Goal: Task Accomplishment & Management: Manage account settings

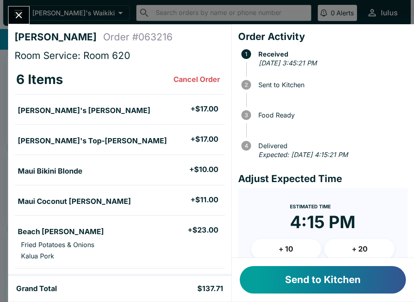
click at [303, 283] on button "Send to Kitchen" at bounding box center [323, 279] width 166 height 27
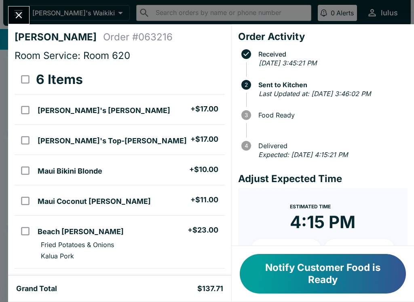
click at [27, 108] on input "orders table" at bounding box center [25, 110] width 18 height 18
checkbox input "true"
click at [27, 137] on input "orders table" at bounding box center [25, 140] width 18 height 18
checkbox input "true"
click at [26, 195] on input "orders table" at bounding box center [25, 201] width 18 height 18
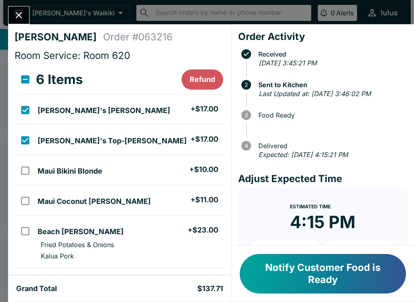
checkbox input "true"
click at [32, 162] on input "orders table" at bounding box center [25, 171] width 18 height 18
checkbox input "true"
click at [69, 108] on h5 "[PERSON_NAME]'s [PERSON_NAME]" at bounding box center [104, 111] width 132 height 10
checkbox input "false"
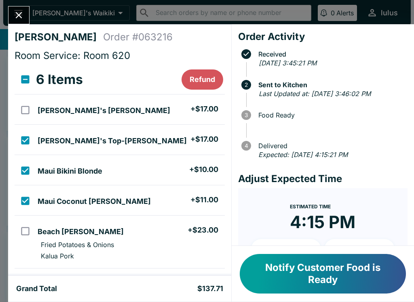
click at [80, 137] on h5 "[PERSON_NAME]'s Top-[PERSON_NAME]" at bounding box center [112, 141] width 149 height 10
checkbox input "false"
click at [72, 177] on li "Maui Bikini Blonde + $10.00" at bounding box center [129, 170] width 190 height 17
checkbox input "false"
click at [69, 199] on h5 "Maui Coconut [PERSON_NAME]" at bounding box center [94, 202] width 113 height 10
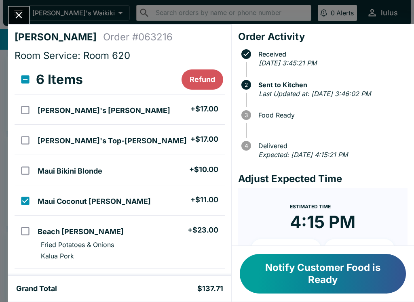
checkbox input "false"
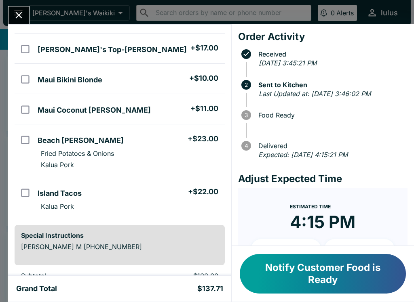
scroll to position [94, 0]
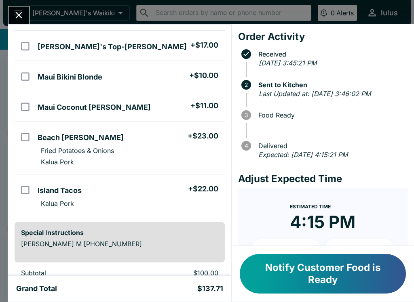
click at [13, 299] on div "Grand Total $137.71" at bounding box center [119, 289] width 223 height 26
click at [331, 286] on button "Notify Customer Food is Ready" at bounding box center [323, 274] width 166 height 40
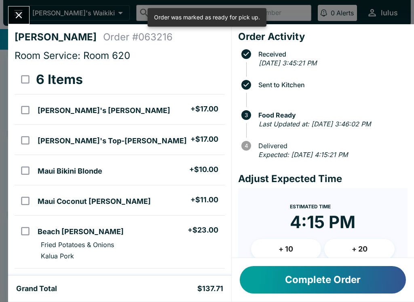
scroll to position [0, 0]
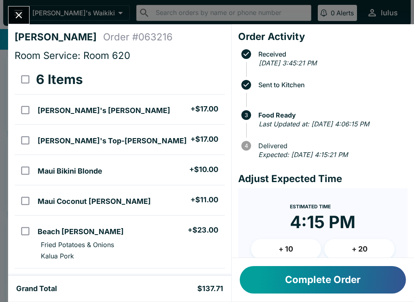
click at [291, 280] on button "Complete Order" at bounding box center [323, 279] width 166 height 27
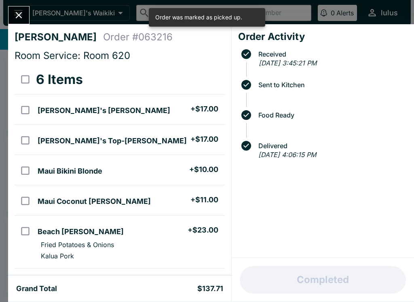
click at [28, 13] on button "Close" at bounding box center [18, 14] width 21 height 17
